Goal: Task Accomplishment & Management: Use online tool/utility

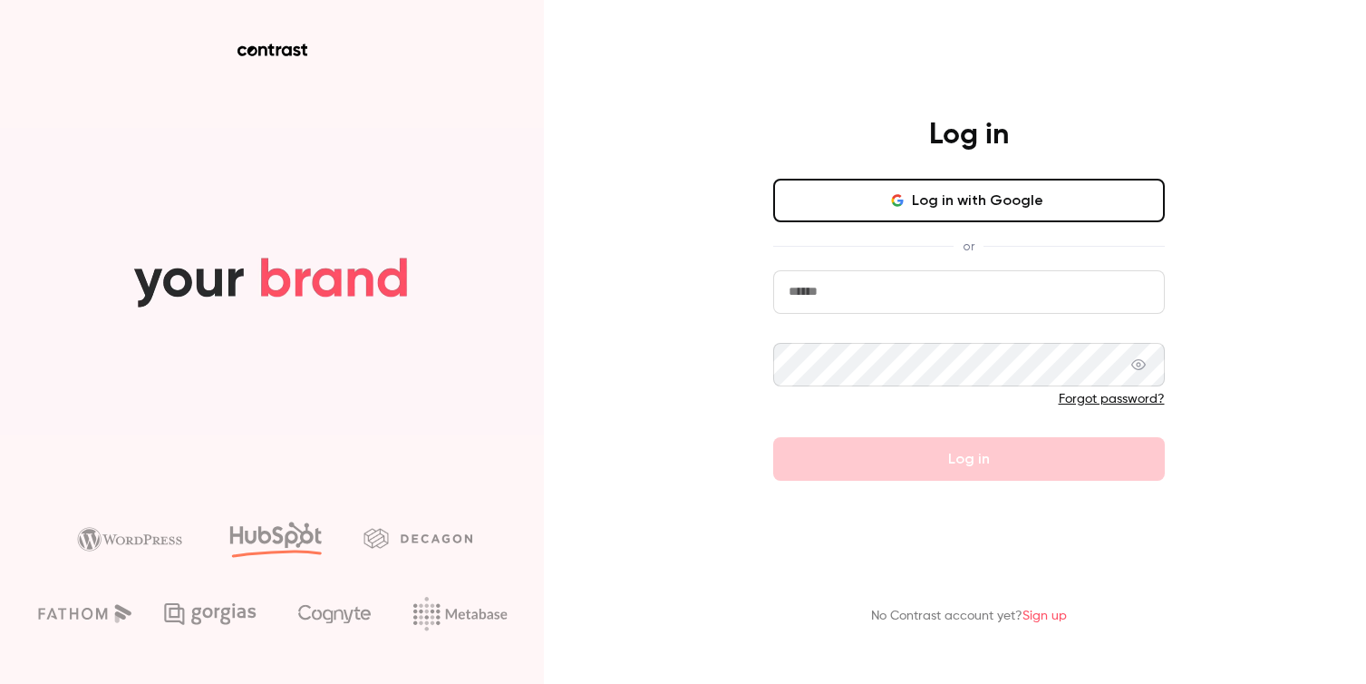
click at [920, 229] on div "Log in with Google or Forgot password? Log in" at bounding box center [969, 330] width 392 height 302
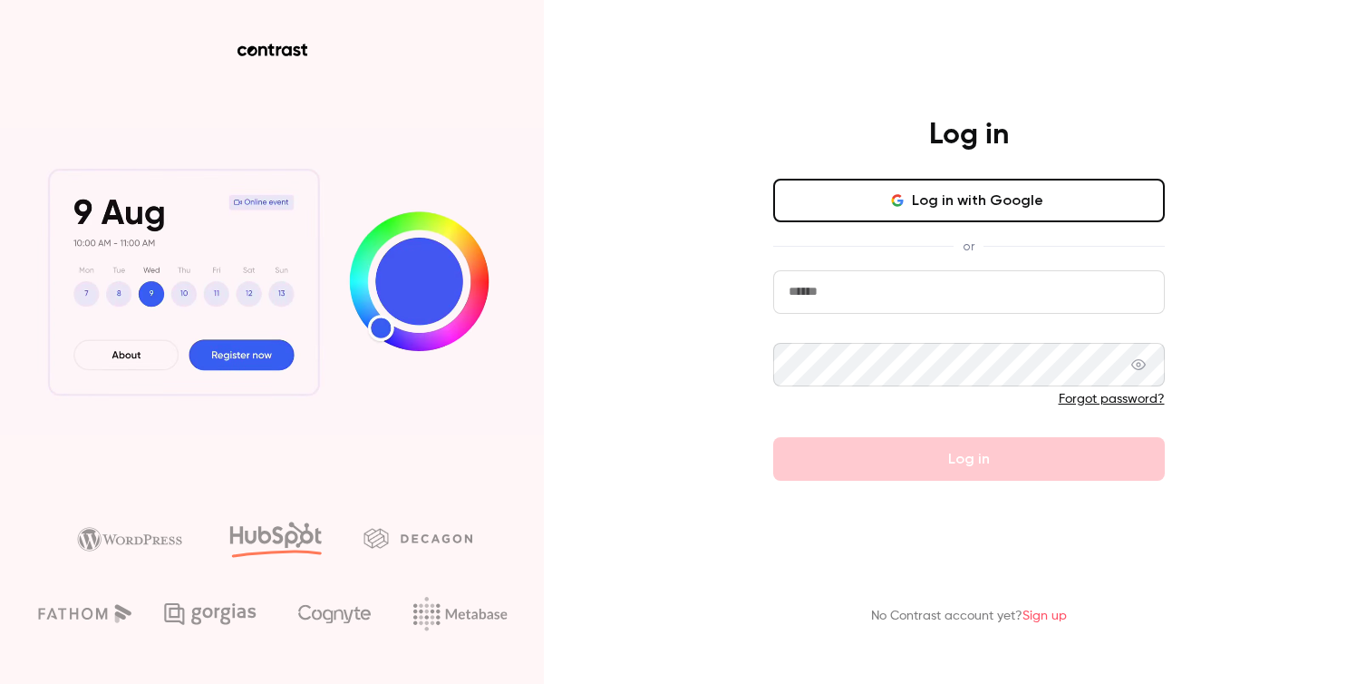
click at [911, 208] on button "Log in with Google" at bounding box center [969, 201] width 392 height 44
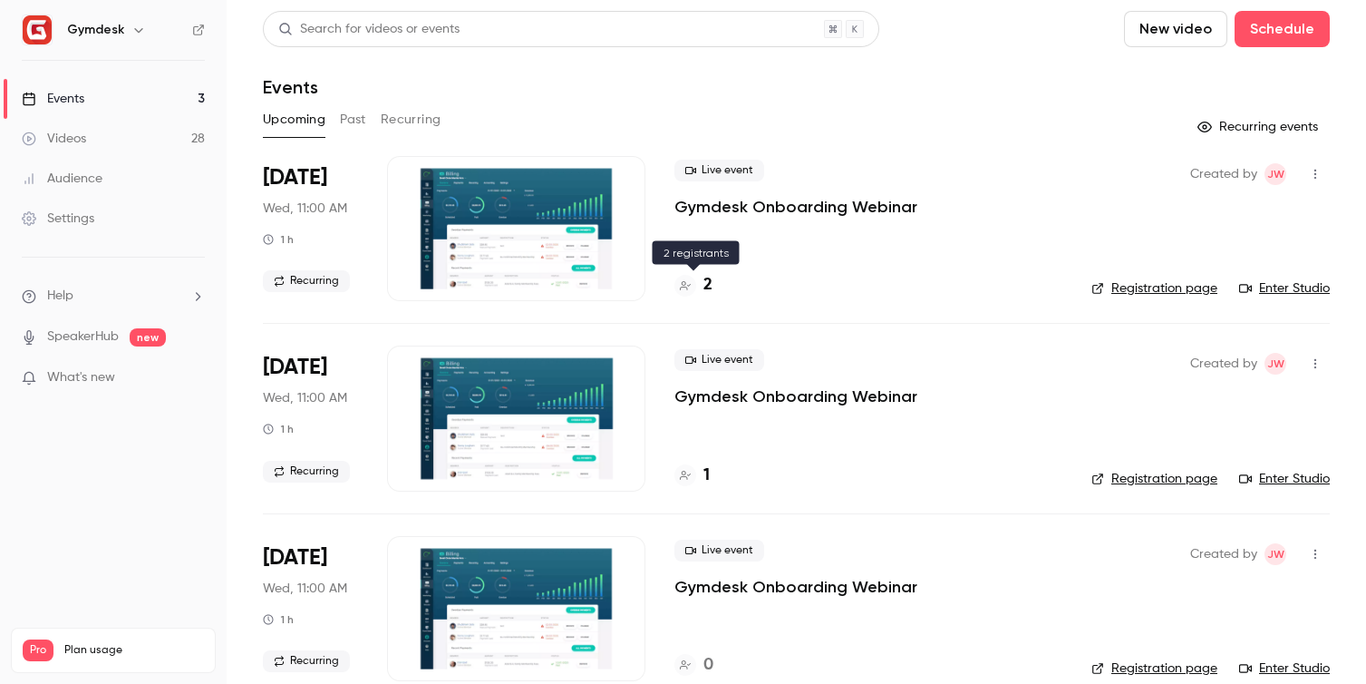
click at [696, 283] on div "2" at bounding box center [694, 285] width 38 height 24
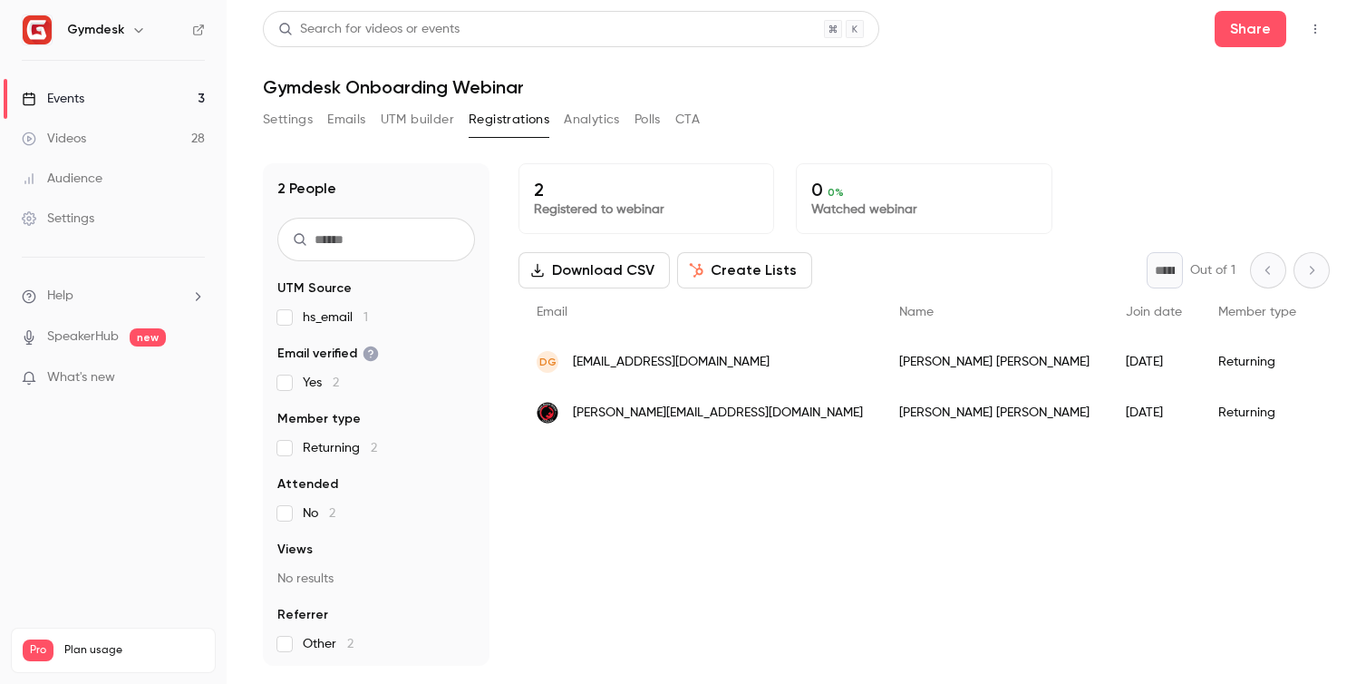
click at [302, 125] on button "Settings" at bounding box center [288, 119] width 50 height 29
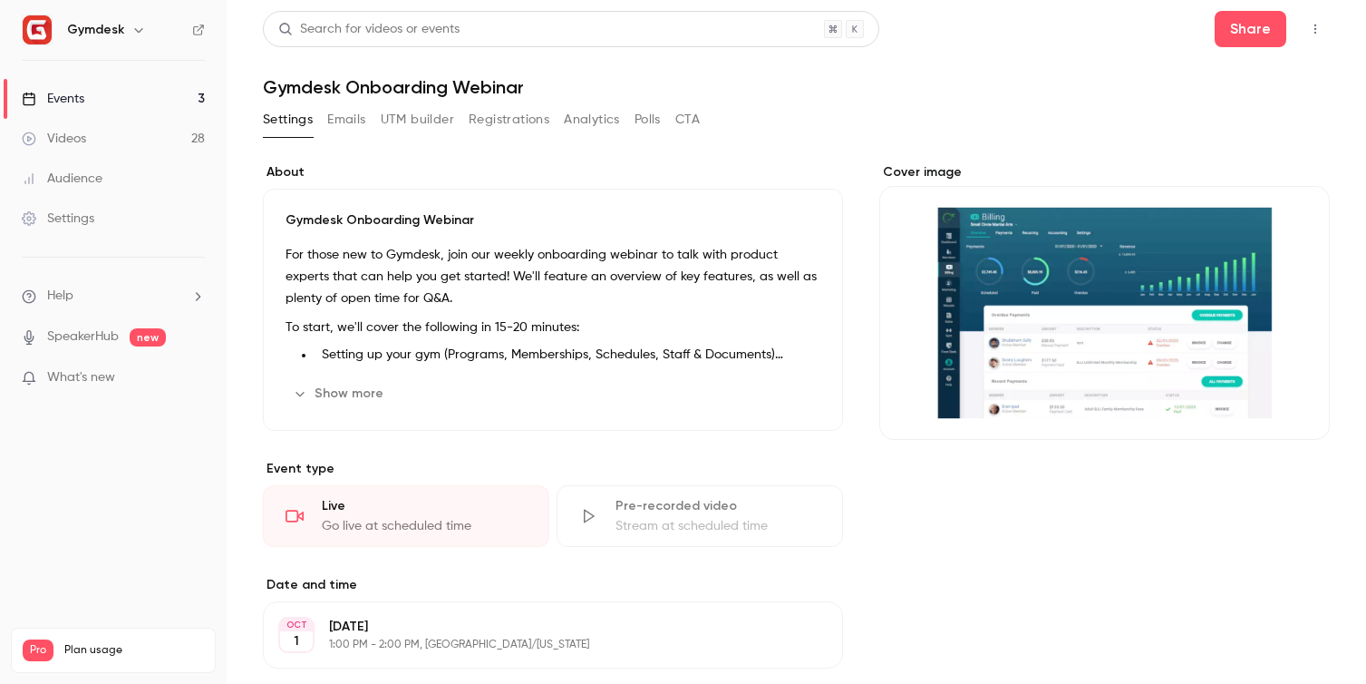
click at [92, 100] on link "Events 3" at bounding box center [113, 99] width 227 height 40
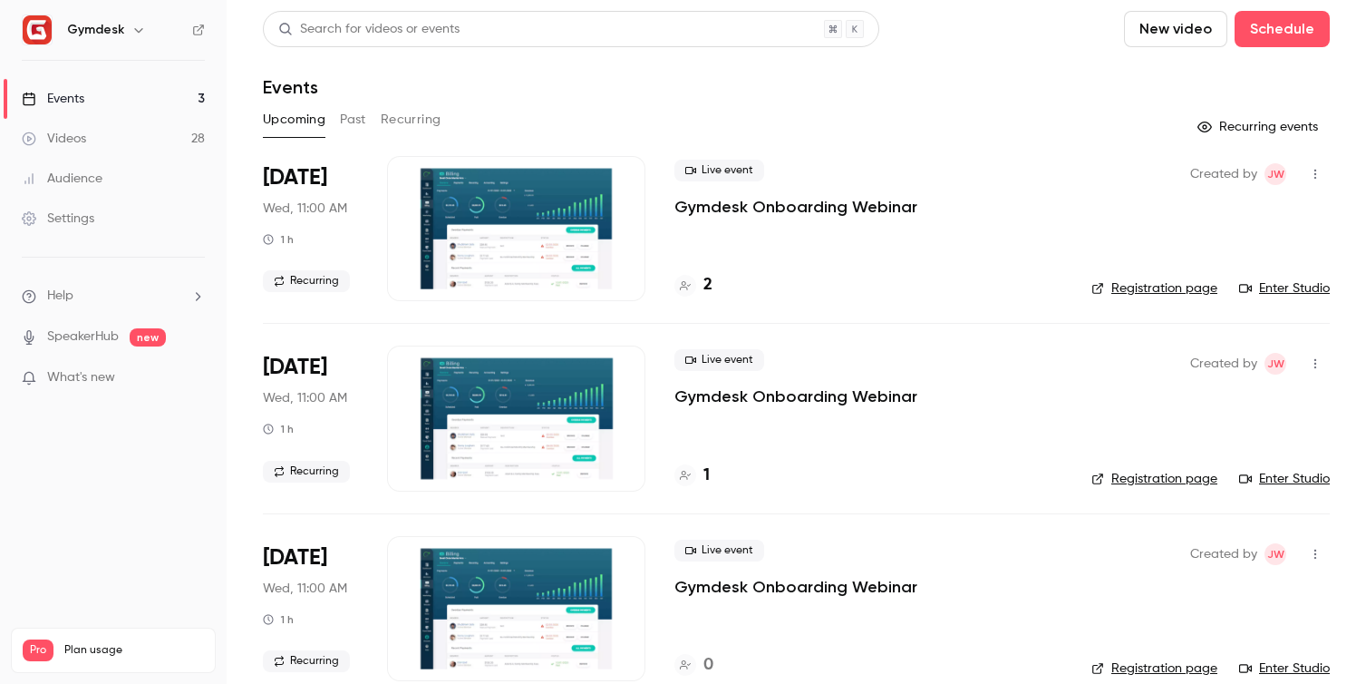
click at [1274, 283] on link "Enter Studio" at bounding box center [1284, 288] width 91 height 18
